Goal: Information Seeking & Learning: Find specific page/section

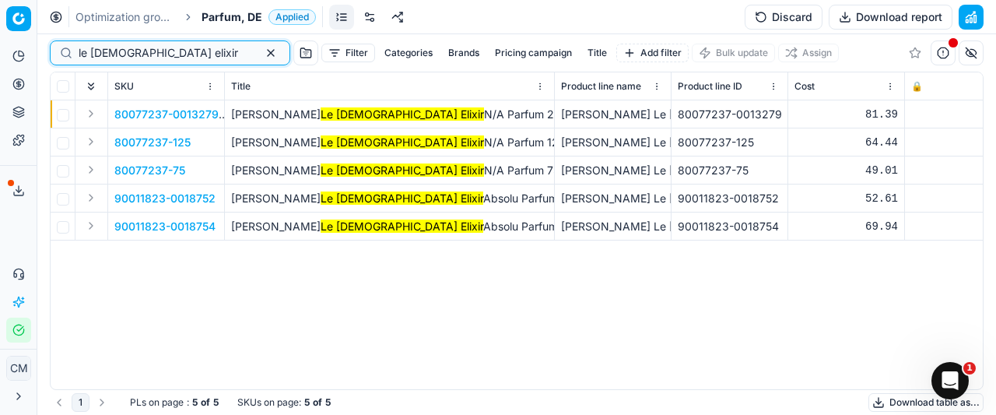
click at [168, 49] on input "le [DEMOGRAPHIC_DATA] elixir" at bounding box center [164, 53] width 170 height 16
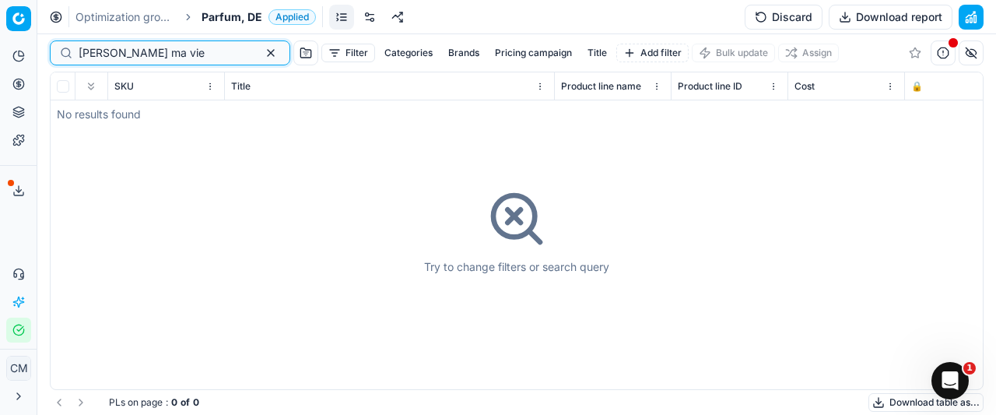
type input "[PERSON_NAME] ma vie"
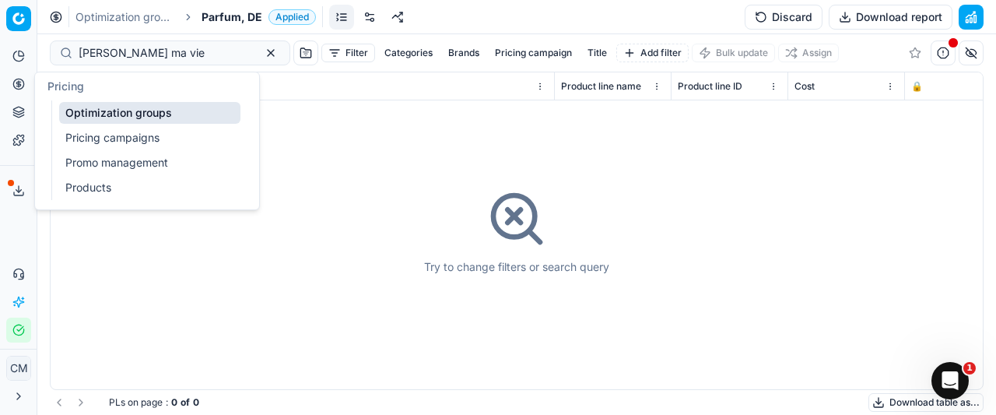
click at [128, 186] on link "Products" at bounding box center [149, 188] width 181 height 22
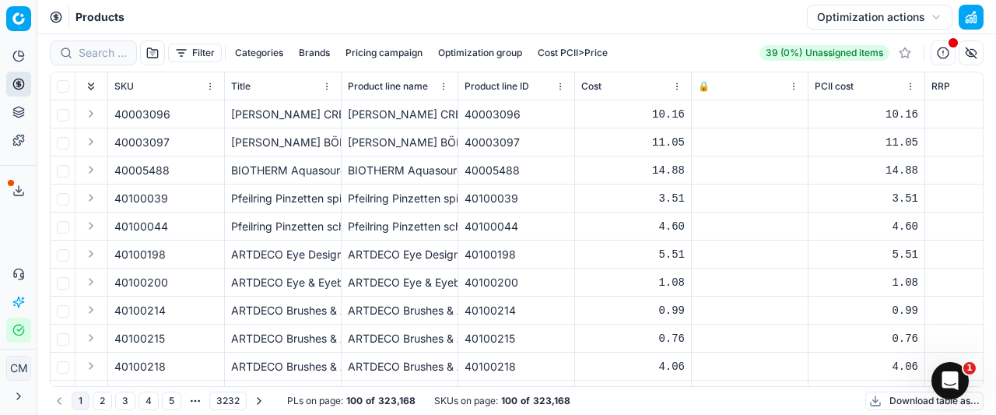
click at [103, 33] on div "Products Optimization actions" at bounding box center [516, 17] width 959 height 34
click at [111, 62] on div at bounding box center [93, 52] width 87 height 25
